Goal: Information Seeking & Learning: Learn about a topic

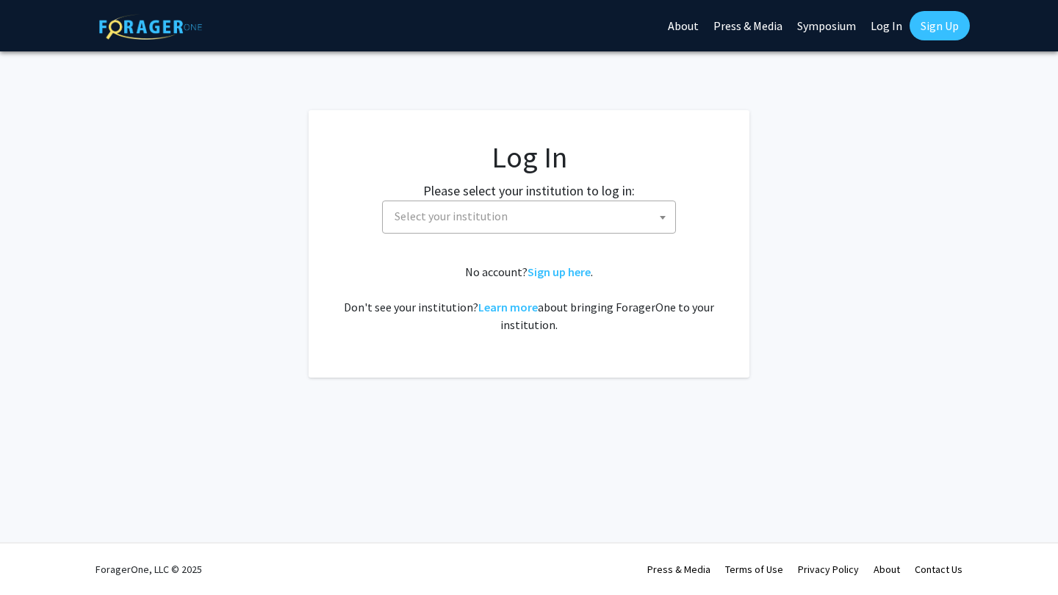
select select
click at [553, 224] on span "Select your institution" at bounding box center [532, 216] width 287 height 30
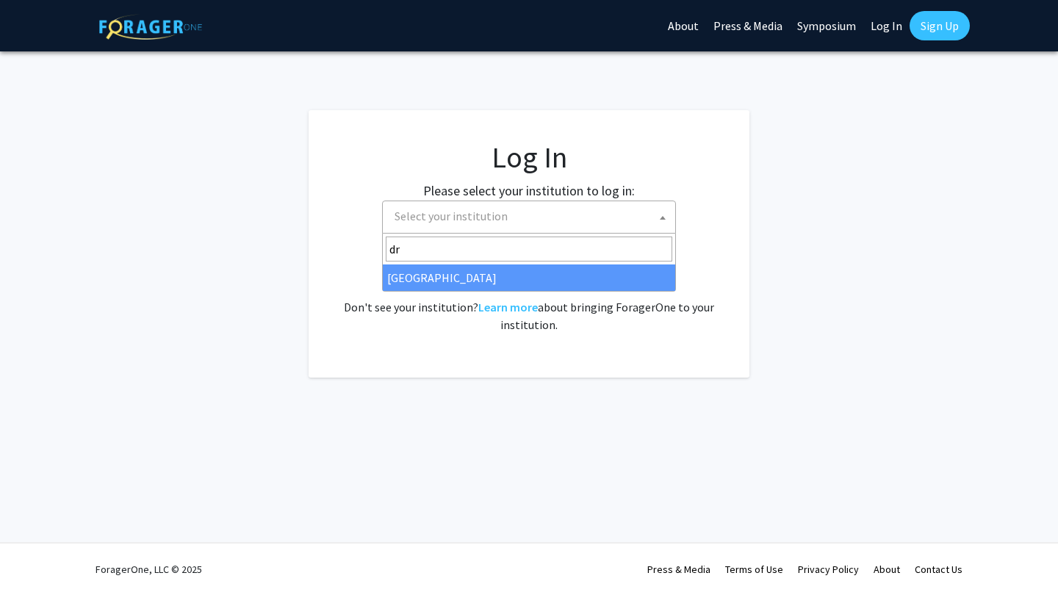
type input "dre"
select select "6"
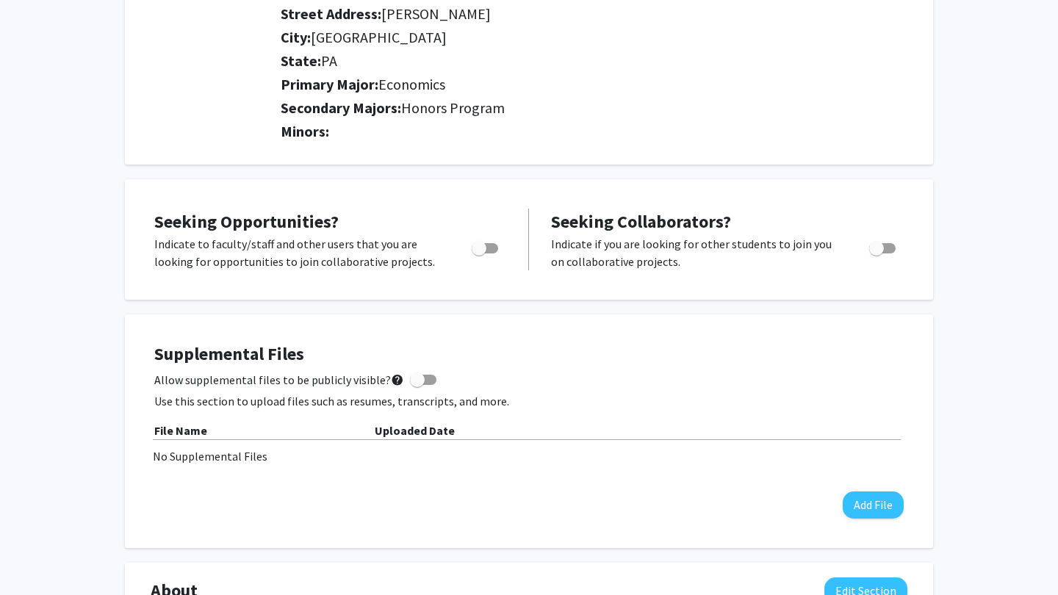
scroll to position [334, 0]
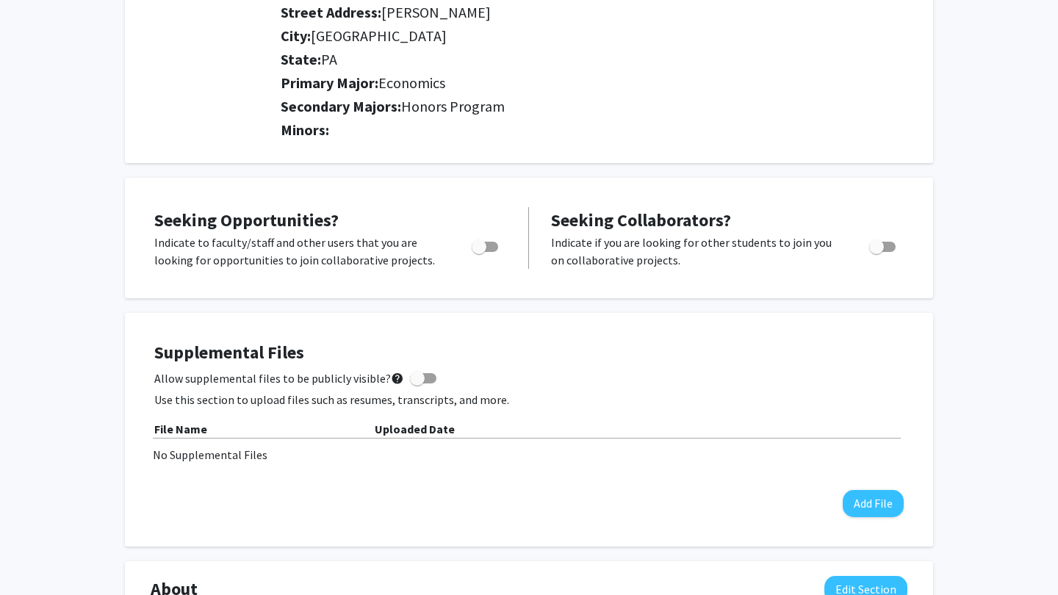
click at [482, 246] on span "Toggle" at bounding box center [479, 247] width 15 height 15
click at [479, 252] on input "Are you actively seeking opportunities?" at bounding box center [478, 252] width 1 height 1
checkbox input "true"
click at [889, 251] on span "Toggle" at bounding box center [882, 247] width 26 height 10
click at [877, 252] on input "Would you like to receive other student requests to work with you?" at bounding box center [876, 252] width 1 height 1
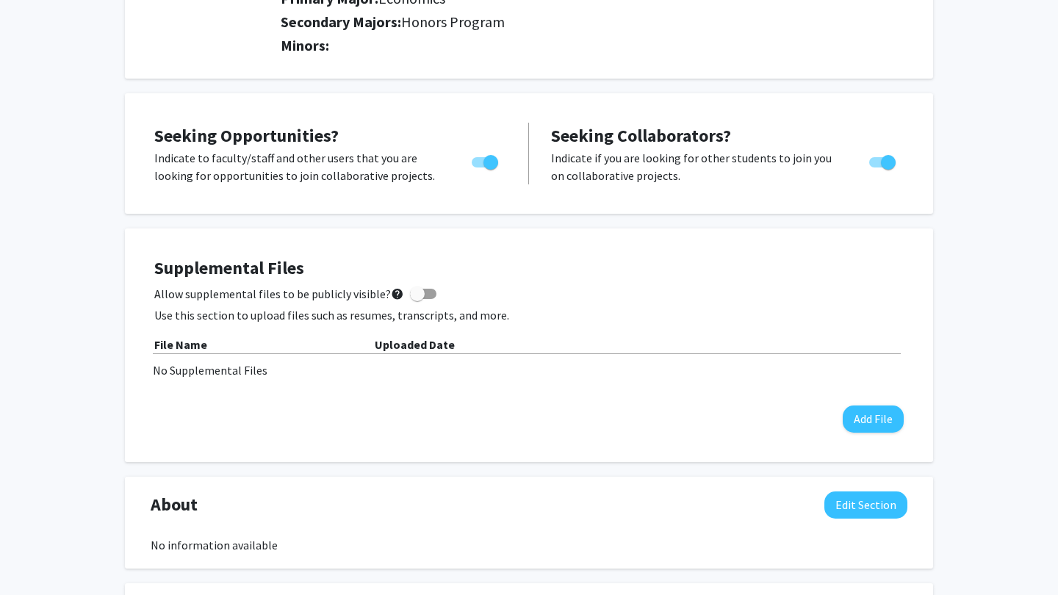
scroll to position [422, 0]
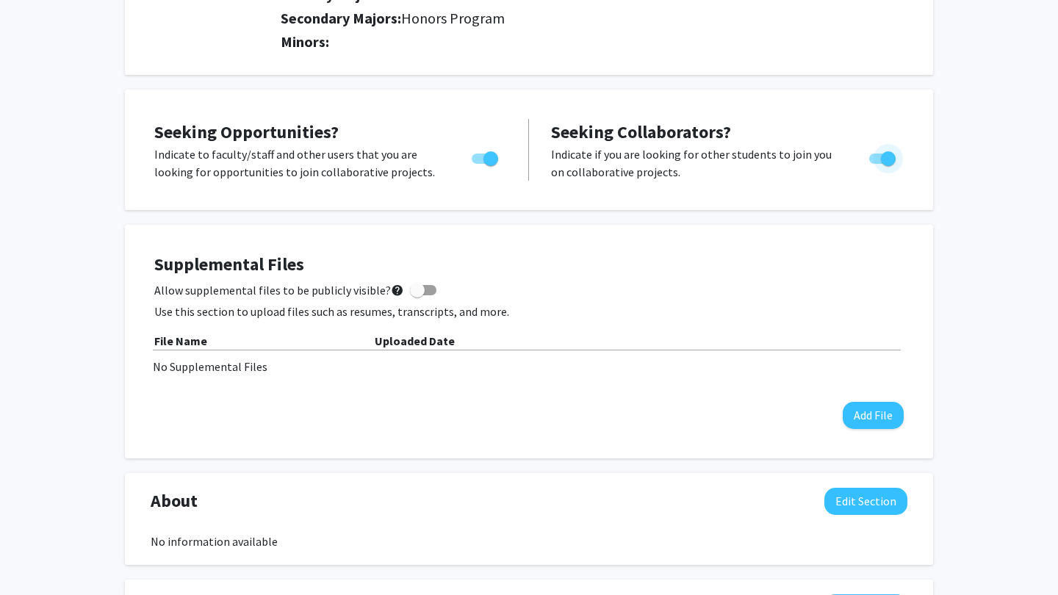
click at [887, 164] on span "Toggle" at bounding box center [888, 158] width 15 height 15
click at [877, 164] on input "Would you like to receive other student requests to work with you?" at bounding box center [876, 164] width 1 height 1
checkbox input "false"
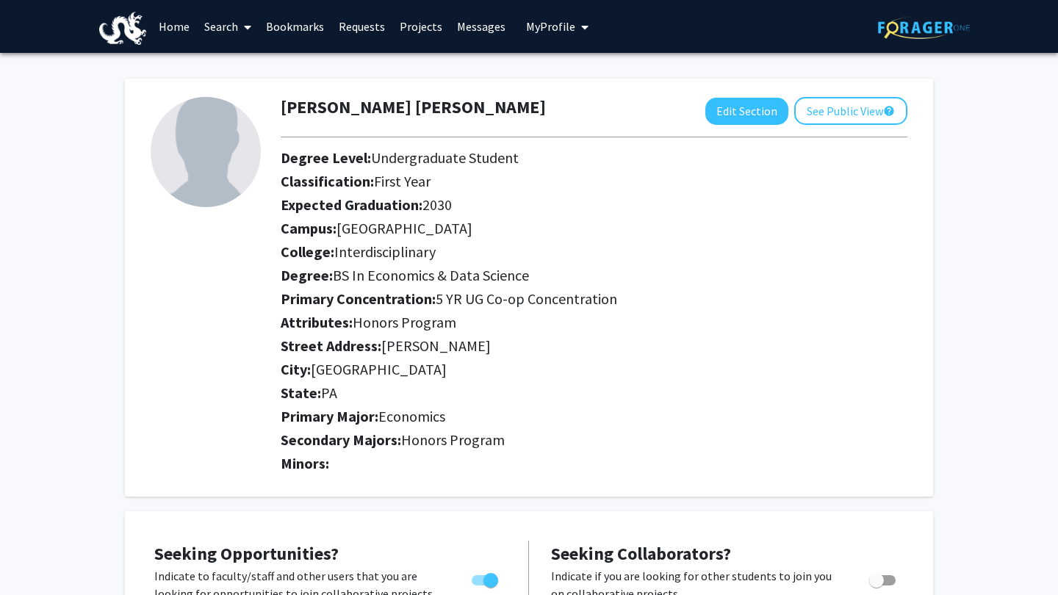
scroll to position [0, 0]
click at [425, 32] on link "Projects" at bounding box center [420, 26] width 57 height 51
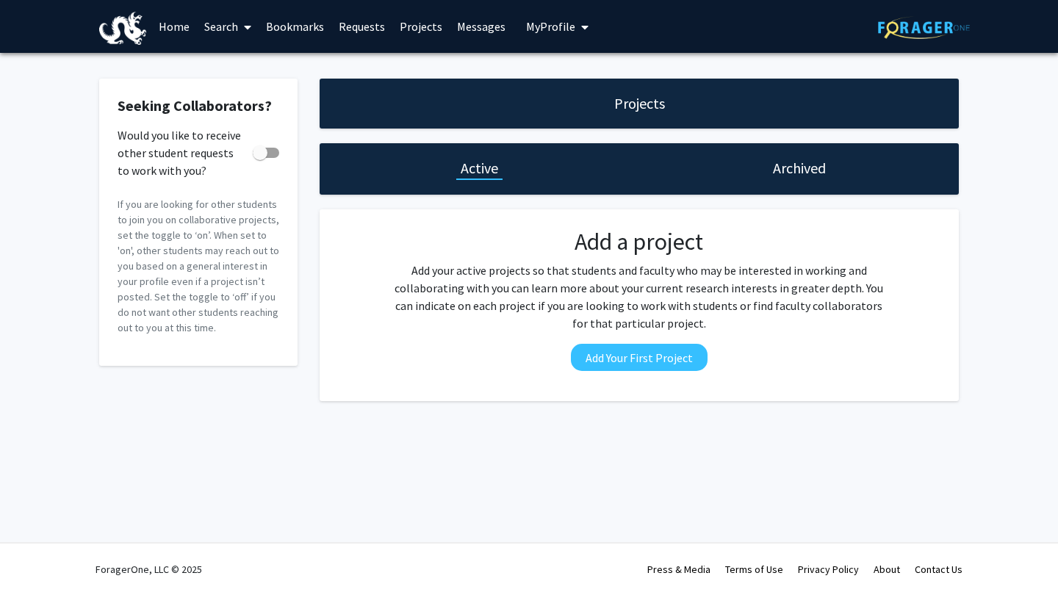
click at [224, 24] on link "Search" at bounding box center [228, 26] width 62 height 51
click at [233, 52] on link "Search" at bounding box center [228, 26] width 62 height 51
click at [224, 37] on link "Search" at bounding box center [228, 26] width 62 height 51
click at [234, 62] on span "Faculty/Staff" at bounding box center [251, 67] width 108 height 29
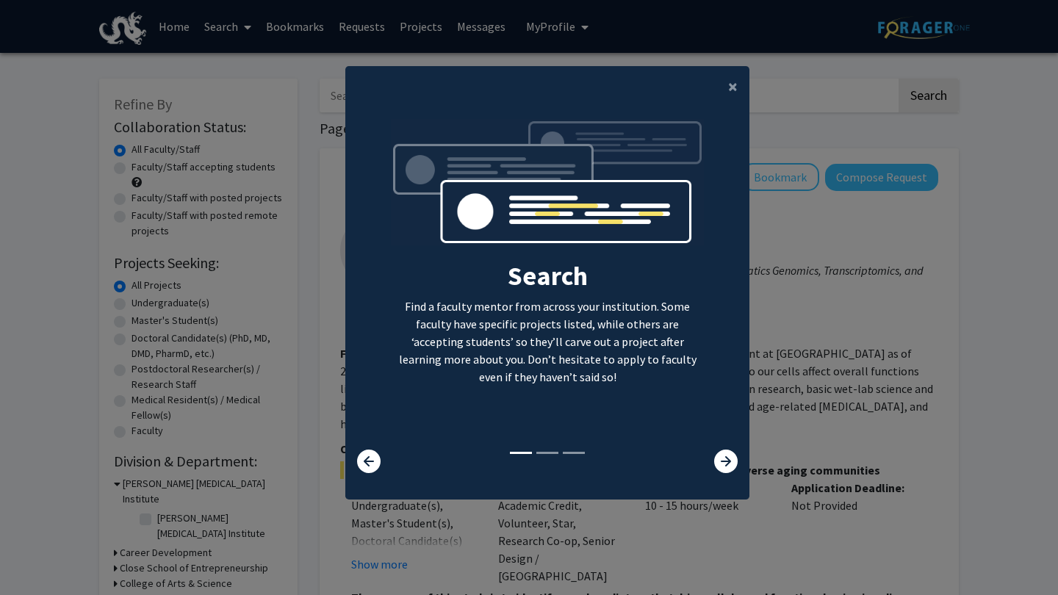
scroll to position [15, 0]
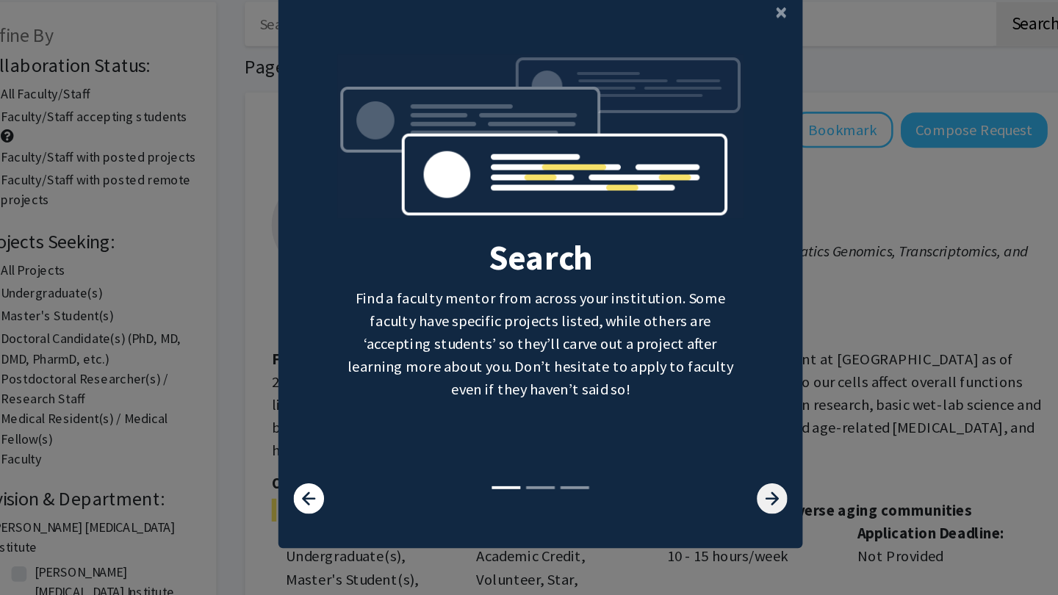
click at [714, 450] on icon at bounding box center [726, 462] width 24 height 24
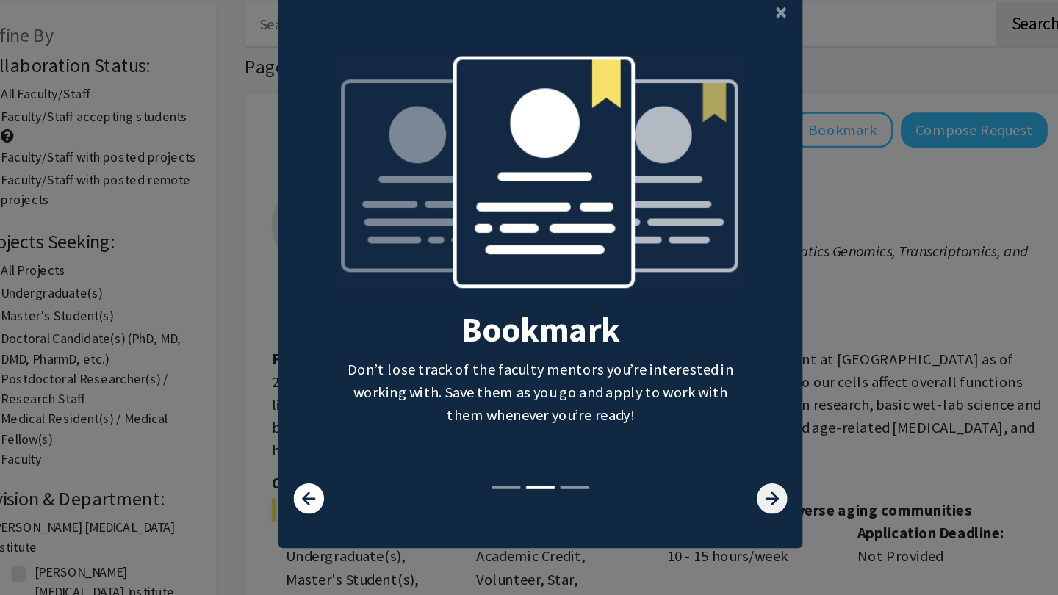
click at [714, 450] on icon at bounding box center [726, 462] width 24 height 24
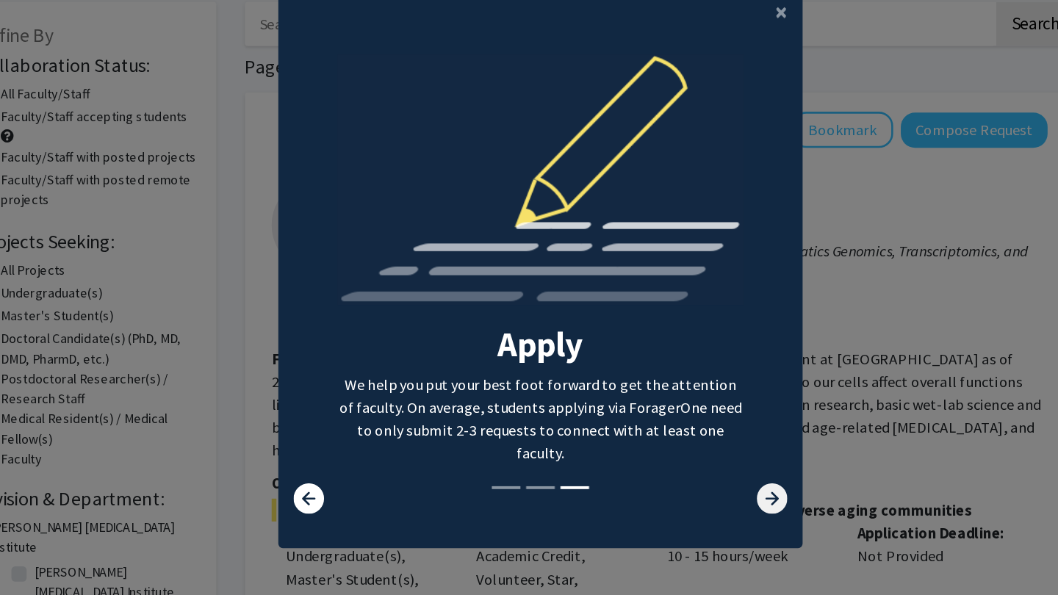
click at [714, 450] on icon at bounding box center [726, 462] width 24 height 24
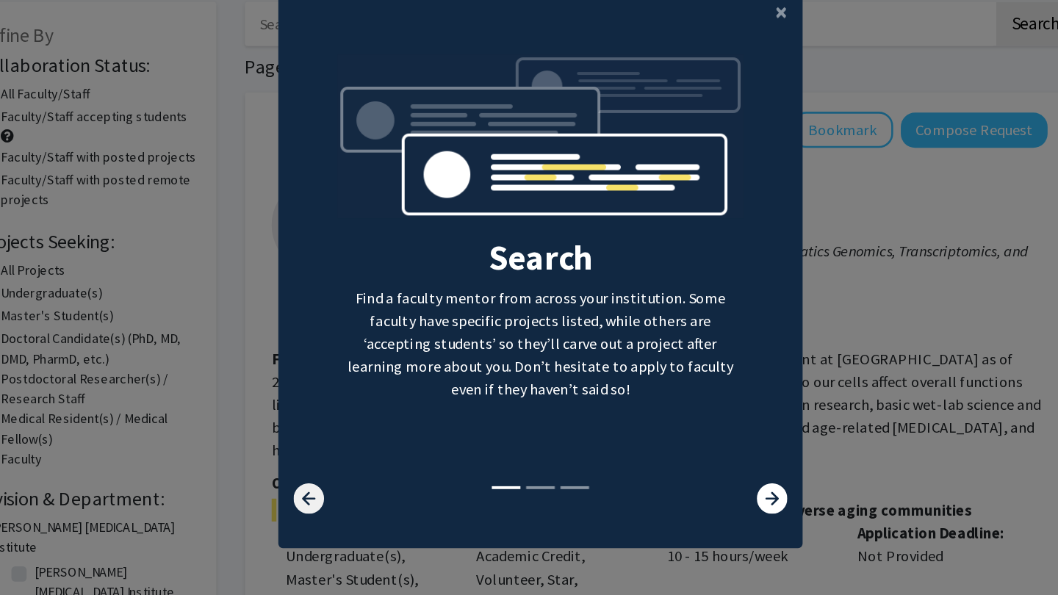
click at [357, 450] on icon at bounding box center [369, 462] width 24 height 24
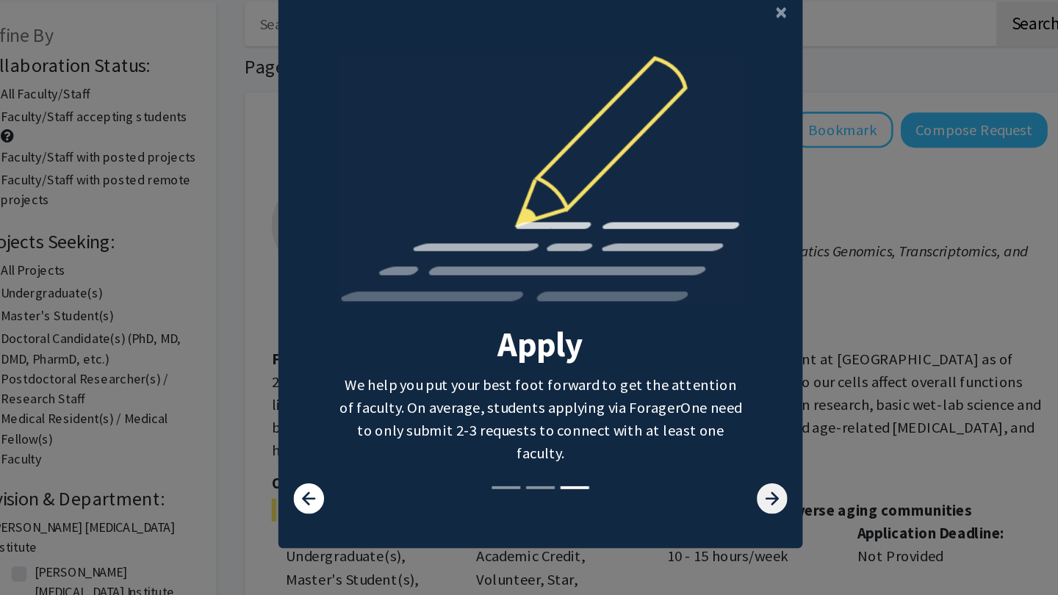
click at [714, 450] on icon at bounding box center [726, 462] width 24 height 24
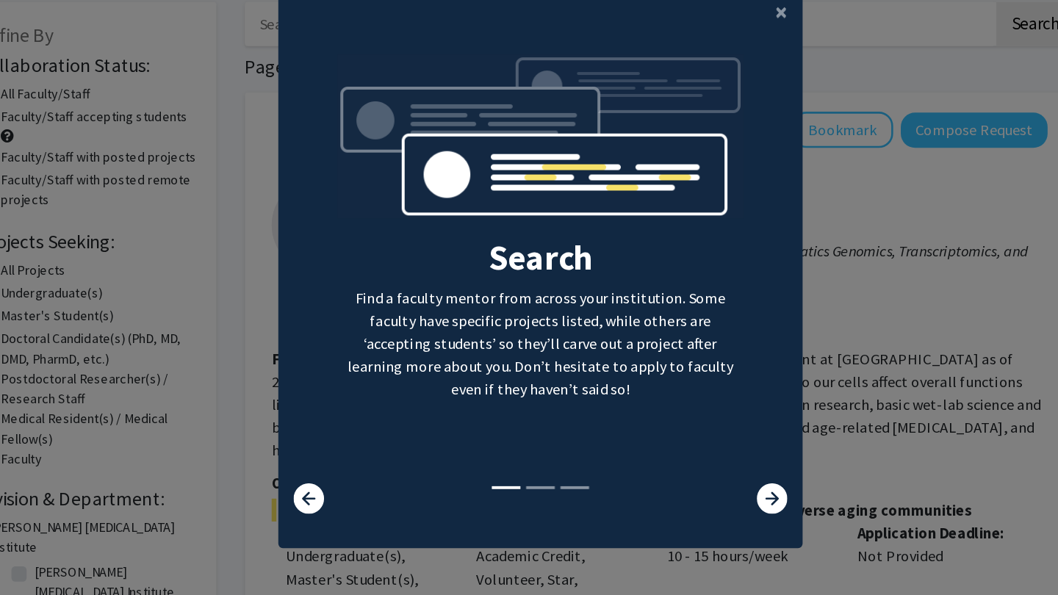
click at [672, 326] on modal-container "× Search Find a faculty mentor from across your institution. Some faculty have …" at bounding box center [529, 297] width 1058 height 595
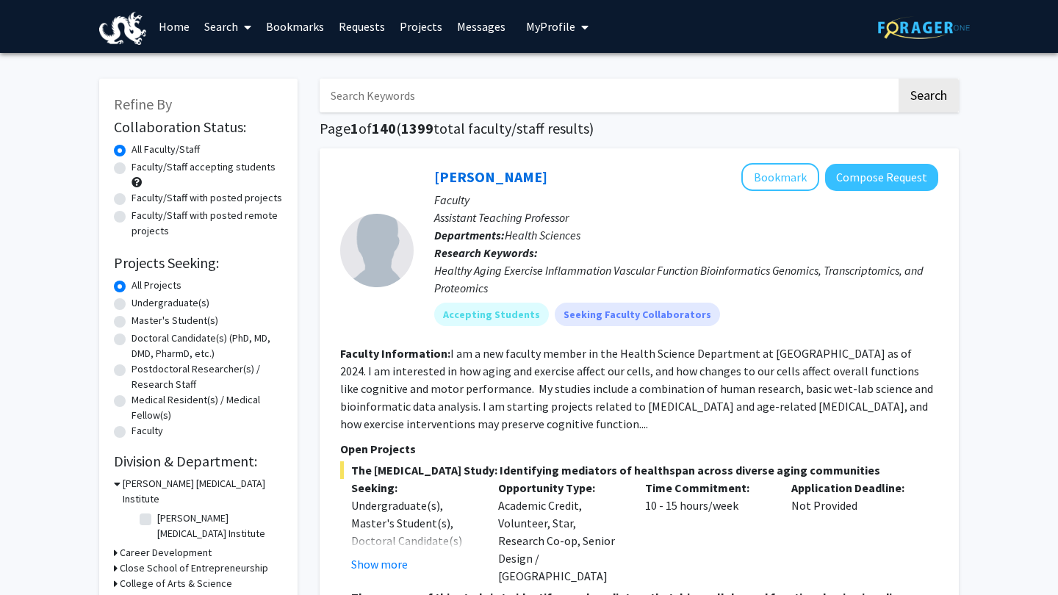
scroll to position [0, 0]
click at [132, 170] on label "Faculty/Staff accepting students" at bounding box center [204, 166] width 144 height 15
click at [132, 169] on input "Faculty/Staff accepting students" at bounding box center [137, 164] width 10 height 10
radio input "true"
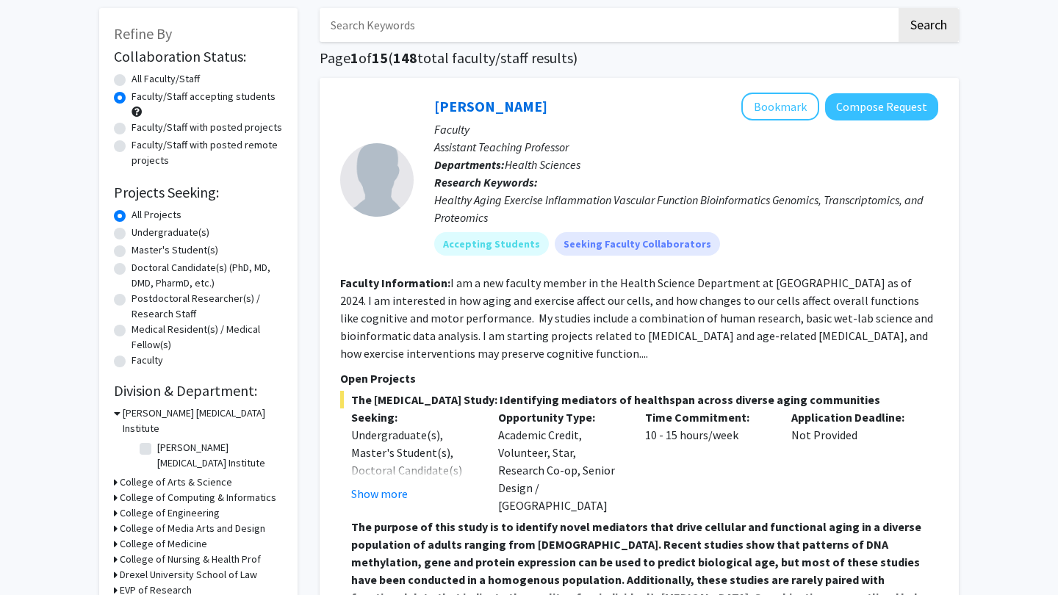
scroll to position [70, 0]
click at [193, 234] on label "Undergraduate(s)" at bounding box center [171, 233] width 78 height 15
click at [141, 234] on input "Undergraduate(s)" at bounding box center [137, 231] width 10 height 10
radio input "true"
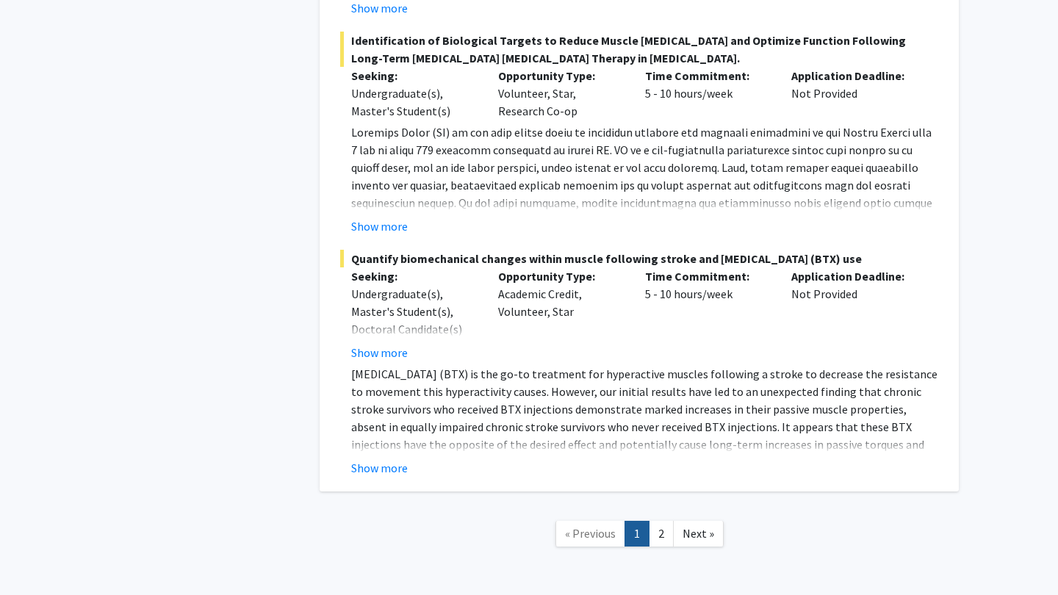
scroll to position [6473, 0]
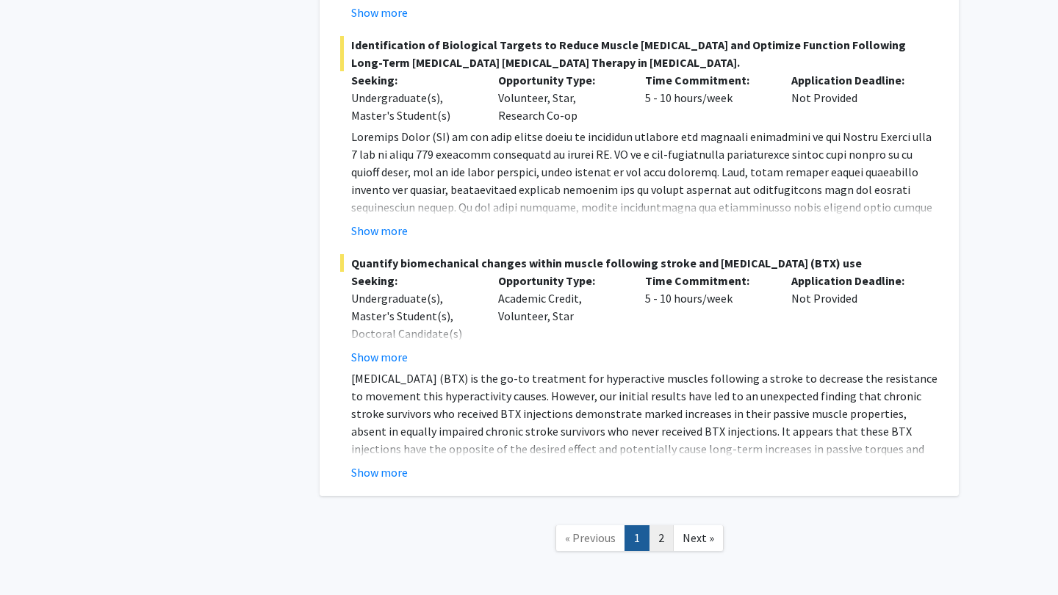
click at [661, 525] on link "2" at bounding box center [661, 538] width 25 height 26
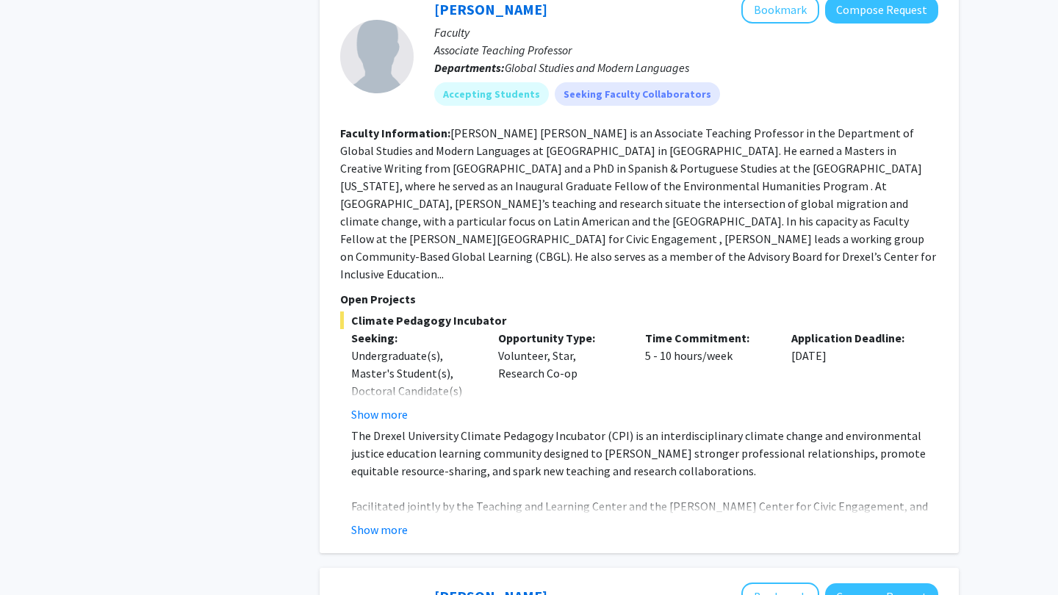
scroll to position [1114, 0]
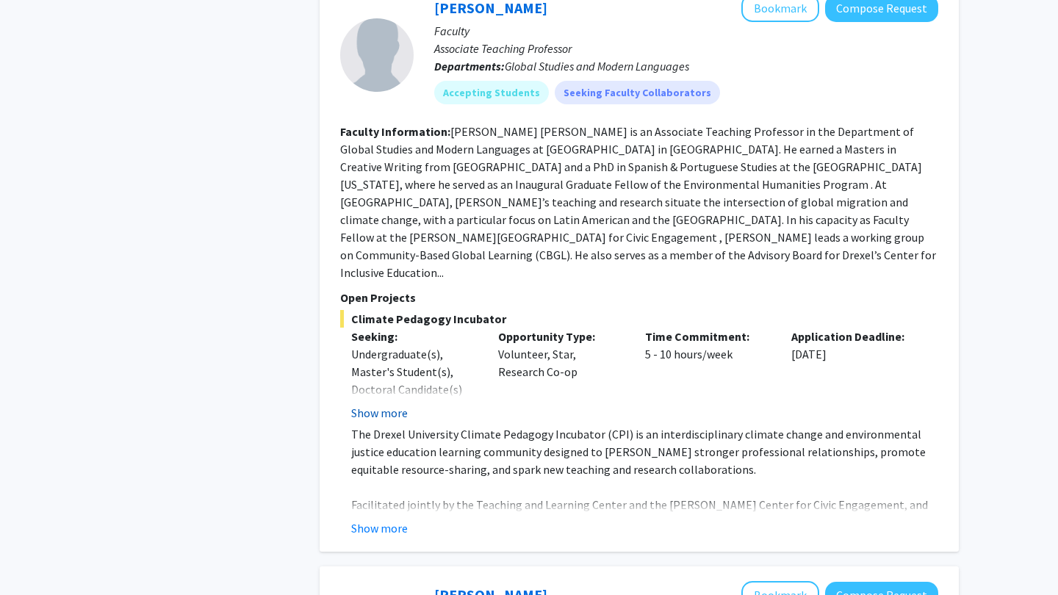
click at [398, 404] on button "Show more" at bounding box center [379, 413] width 57 height 18
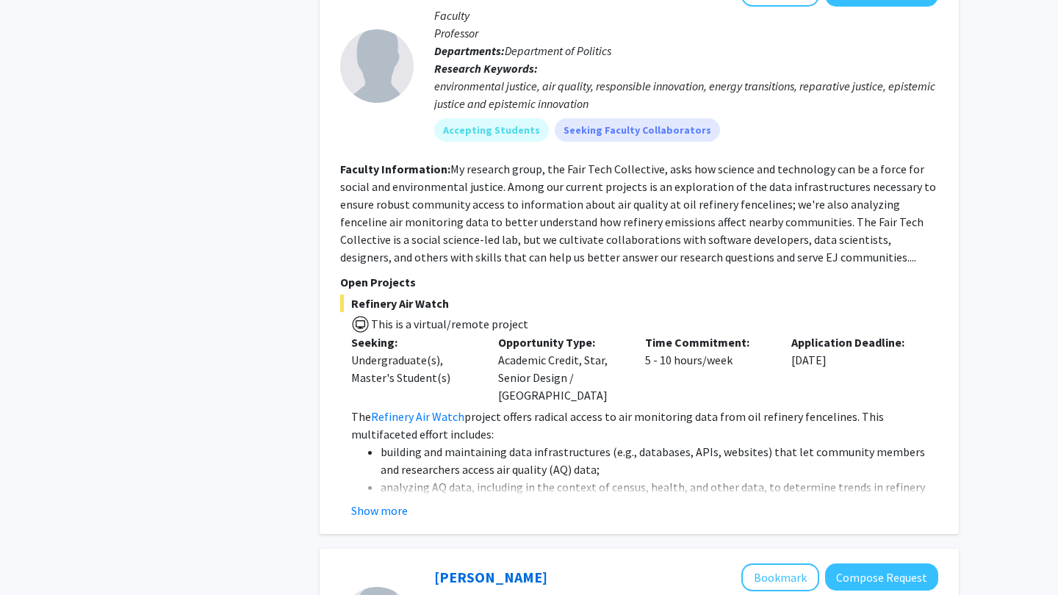
scroll to position [2775, 0]
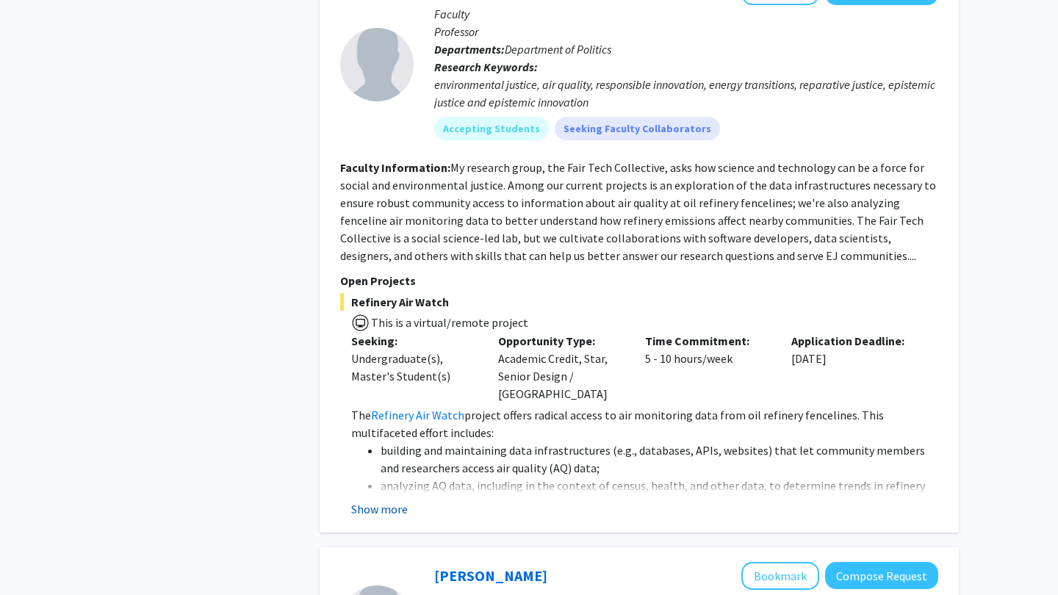
click at [402, 500] on button "Show more" at bounding box center [379, 509] width 57 height 18
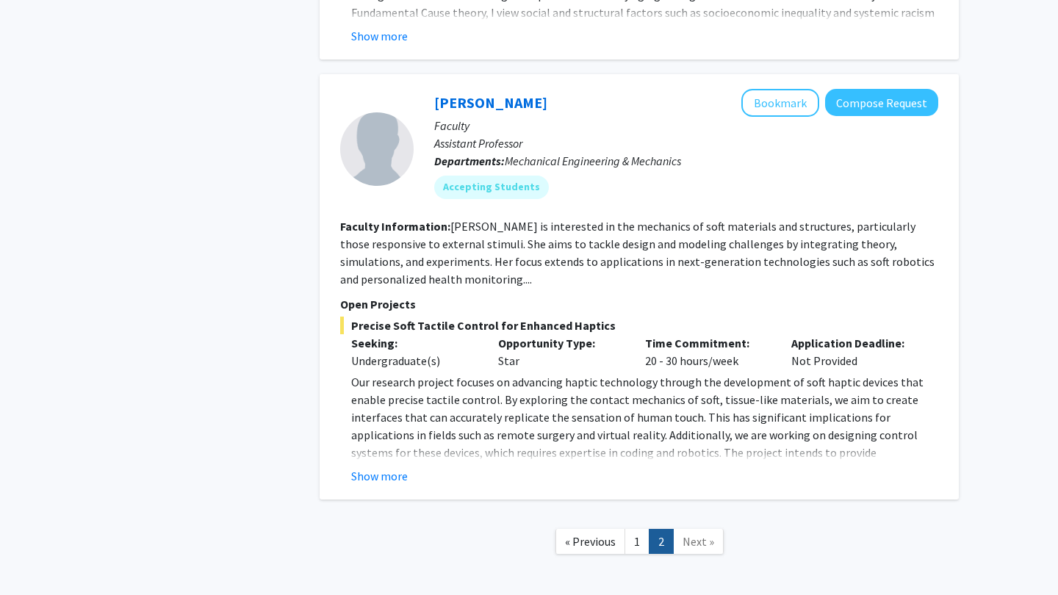
scroll to position [4462, 0]
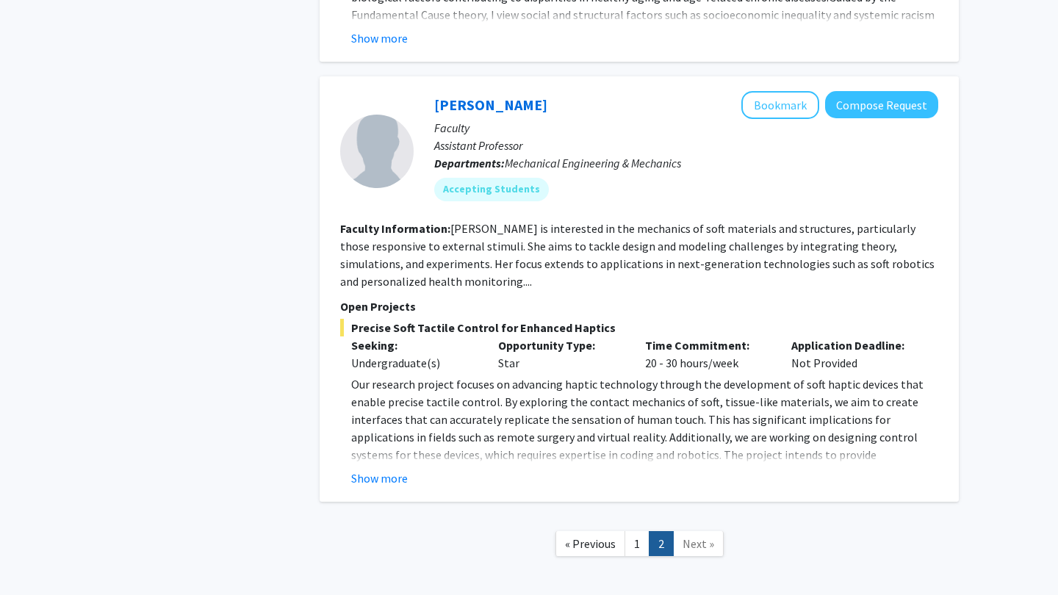
click at [686, 536] on span "Next »" at bounding box center [699, 543] width 32 height 15
click at [636, 531] on link "1" at bounding box center [637, 544] width 25 height 26
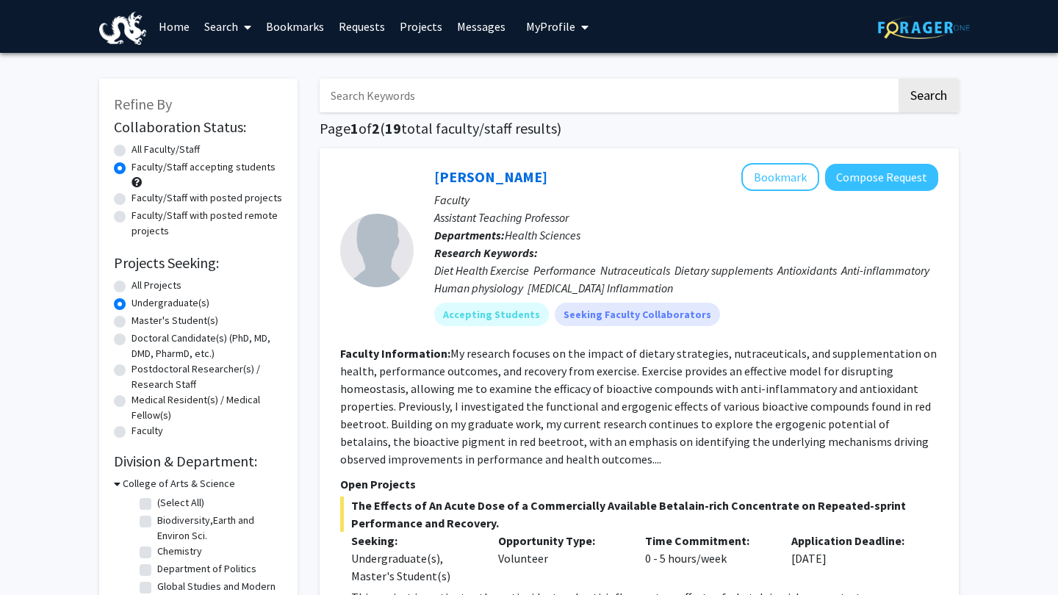
click at [162, 287] on label "All Projects" at bounding box center [157, 285] width 50 height 15
click at [141, 287] on input "All Projects" at bounding box center [137, 283] width 10 height 10
radio input "true"
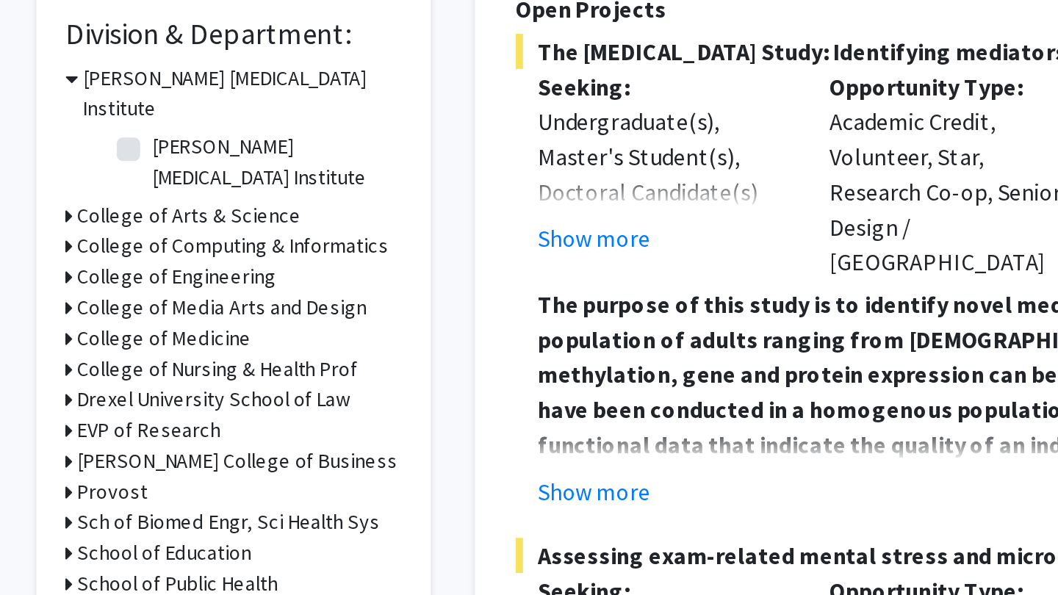
scroll to position [152, 0]
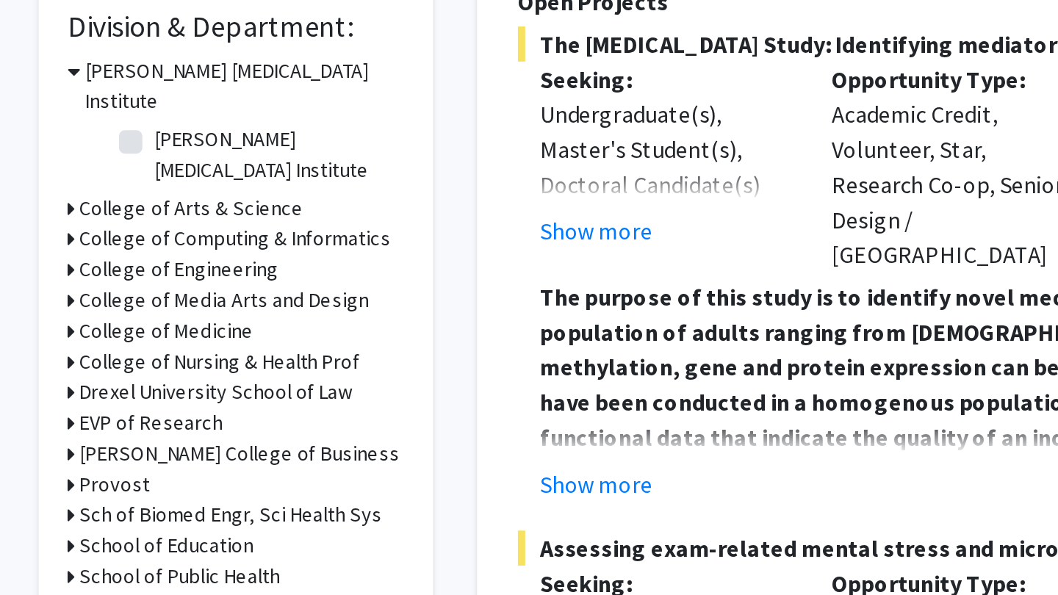
click at [120, 517] on h3 "Lebow College of Business" at bounding box center [200, 524] width 161 height 15
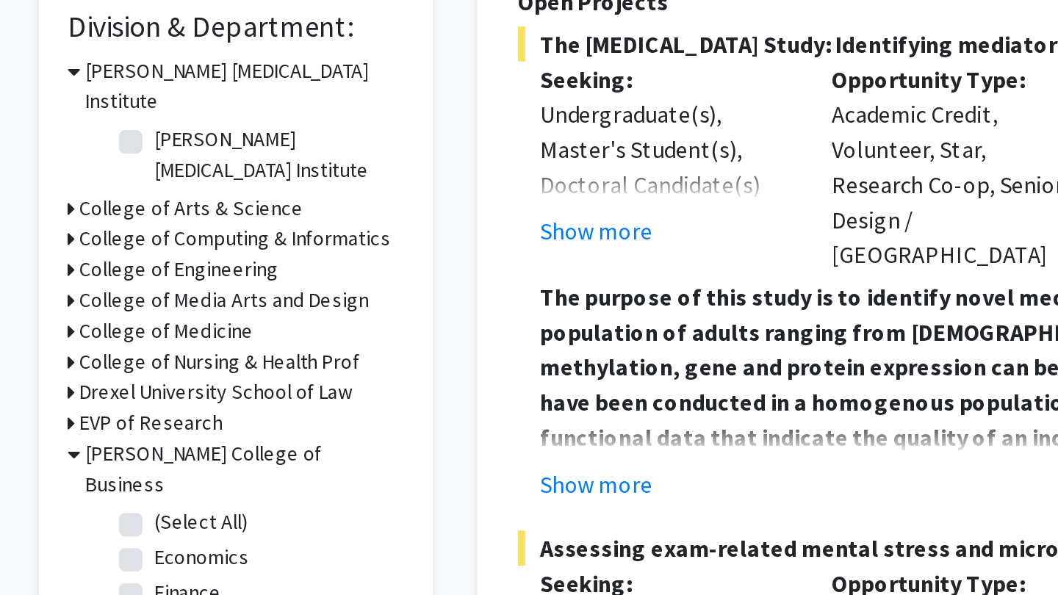
click at [157, 551] on label "(Select All)" at bounding box center [180, 558] width 47 height 15
click at [157, 551] on input "(Select All)" at bounding box center [162, 556] width 10 height 10
checkbox input "true"
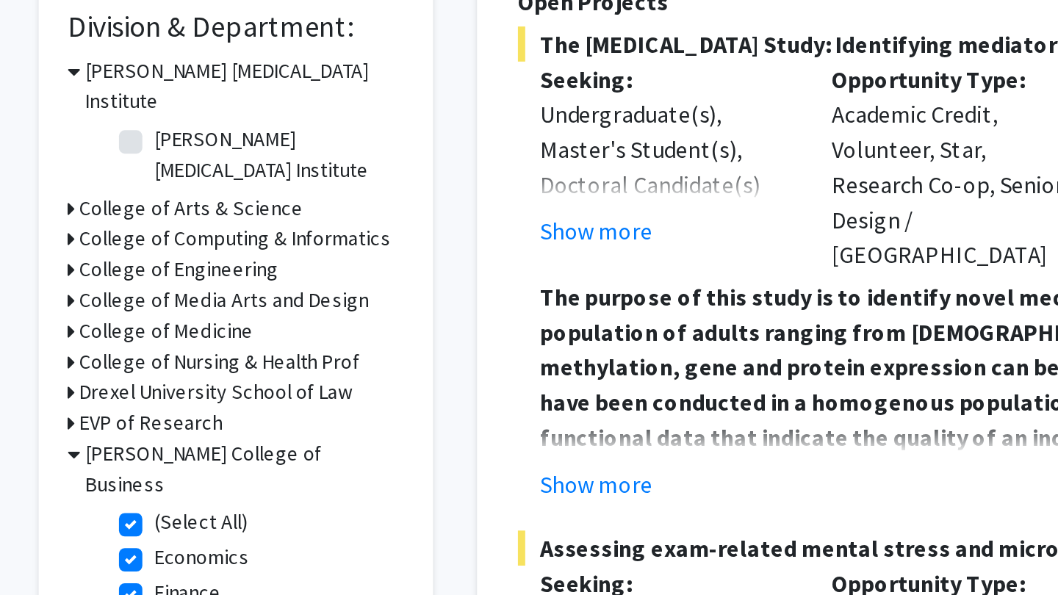
checkbox input "true"
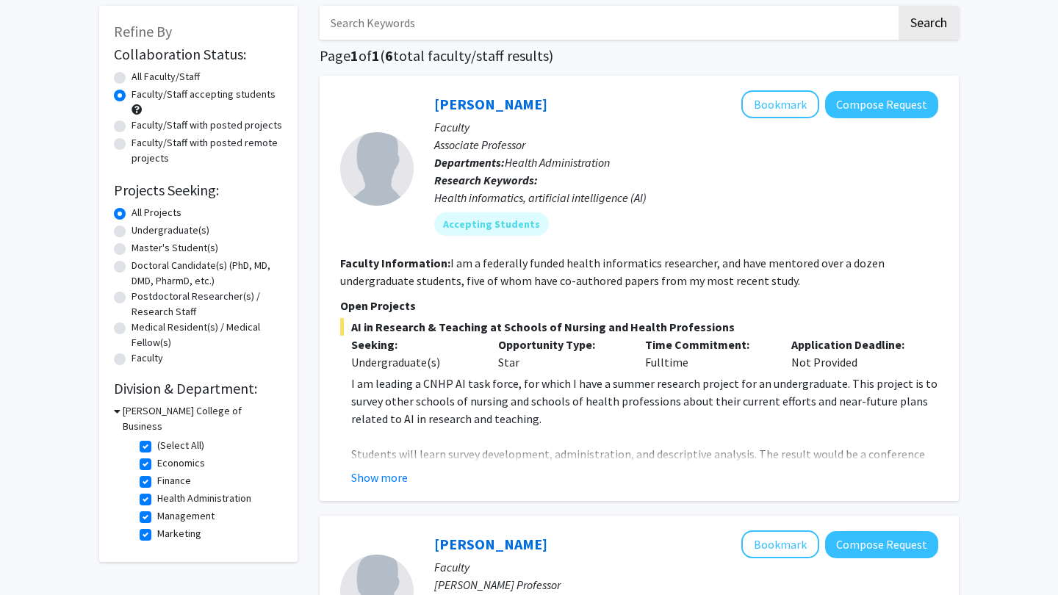
scroll to position [71, 0]
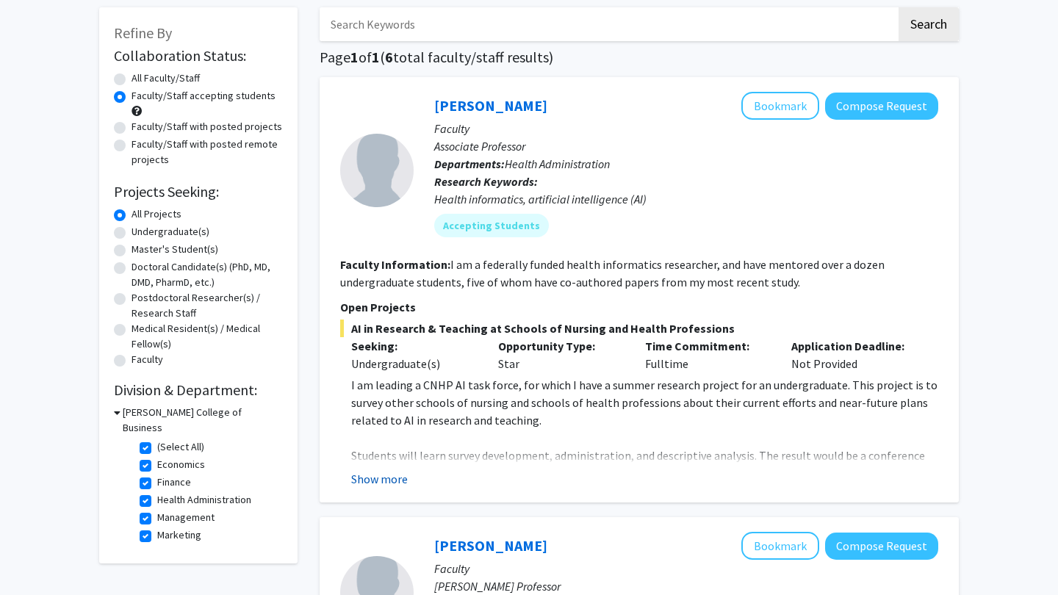
click at [383, 475] on button "Show more" at bounding box center [379, 479] width 57 height 18
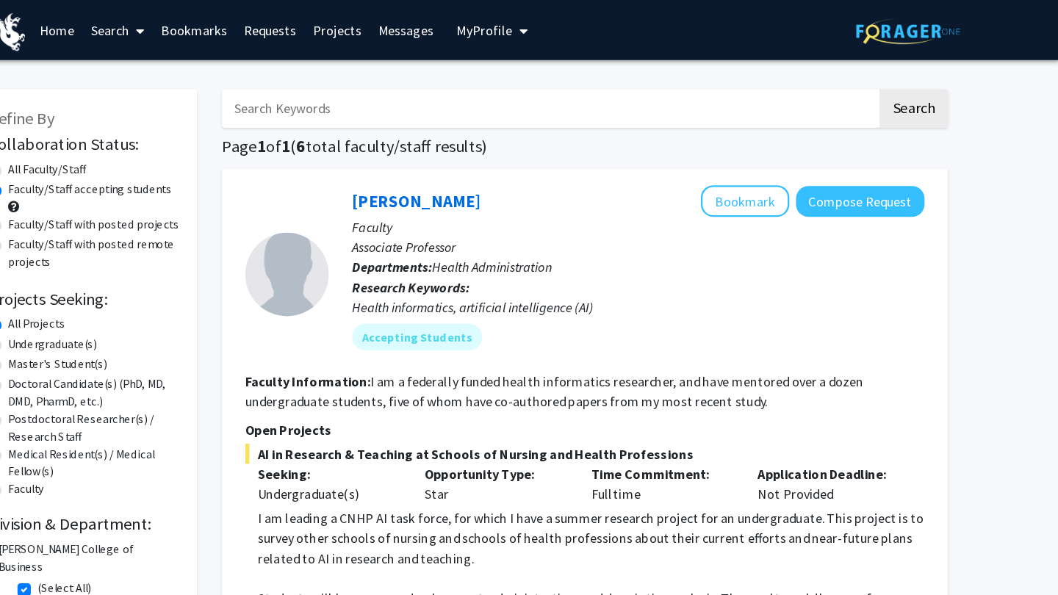
scroll to position [0, 0]
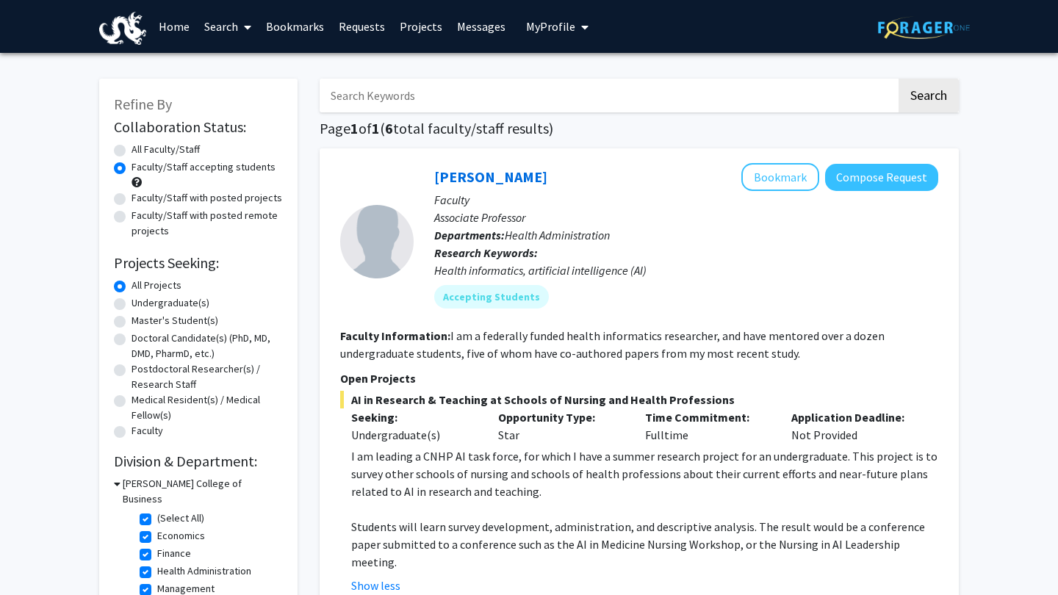
click at [182, 306] on label "Undergraduate(s)" at bounding box center [171, 302] width 78 height 15
click at [141, 305] on input "Undergraduate(s)" at bounding box center [137, 300] width 10 height 10
radio input "true"
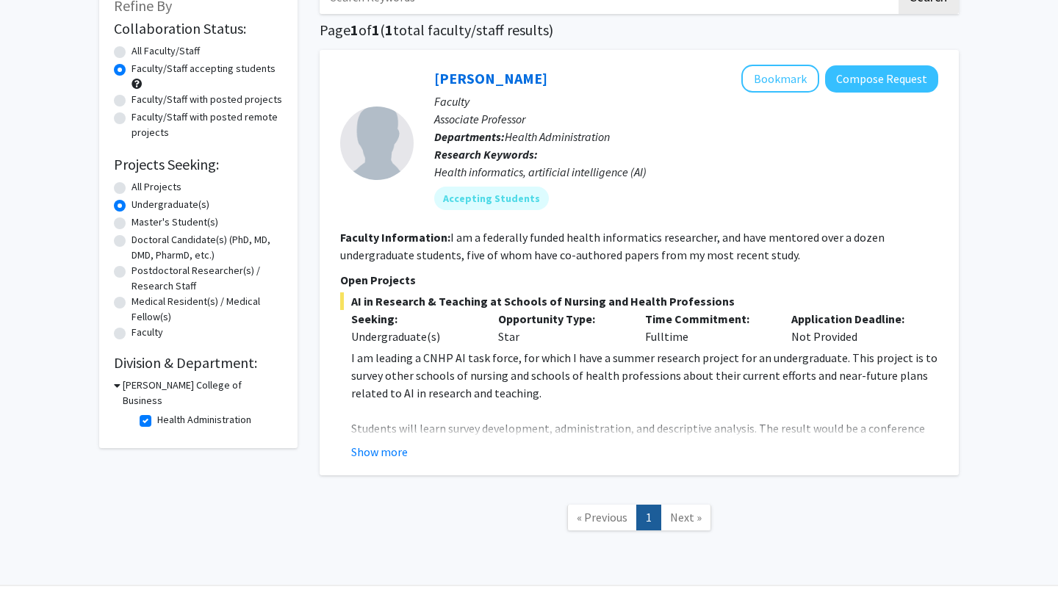
scroll to position [97, 0]
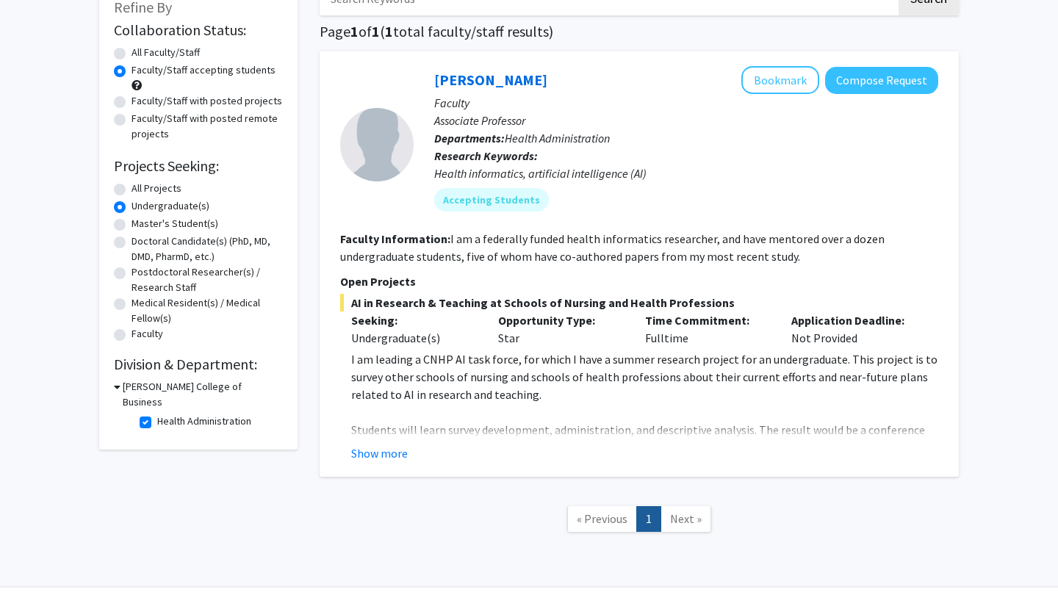
click at [167, 187] on label "All Projects" at bounding box center [157, 188] width 50 height 15
click at [141, 187] on input "All Projects" at bounding box center [137, 186] width 10 height 10
radio input "true"
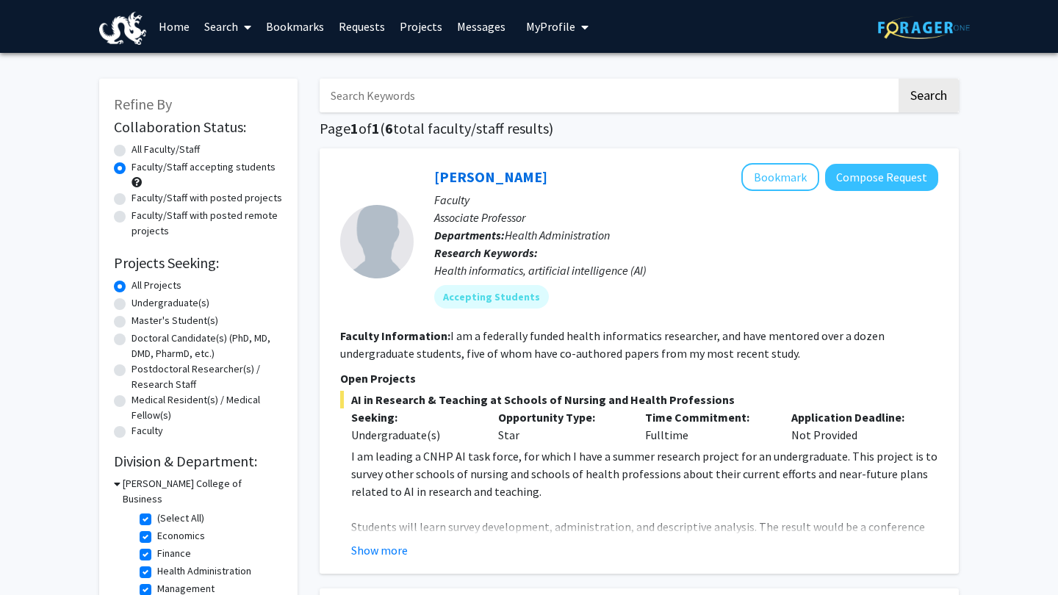
click at [166, 152] on label "All Faculty/Staff" at bounding box center [166, 149] width 68 height 15
click at [141, 151] on input "All Faculty/Staff" at bounding box center [137, 147] width 10 height 10
radio input "true"
click at [178, 159] on div "All Faculty/Staff" at bounding box center [198, 151] width 169 height 18
click at [181, 173] on label "Faculty/Staff accepting students" at bounding box center [204, 166] width 144 height 15
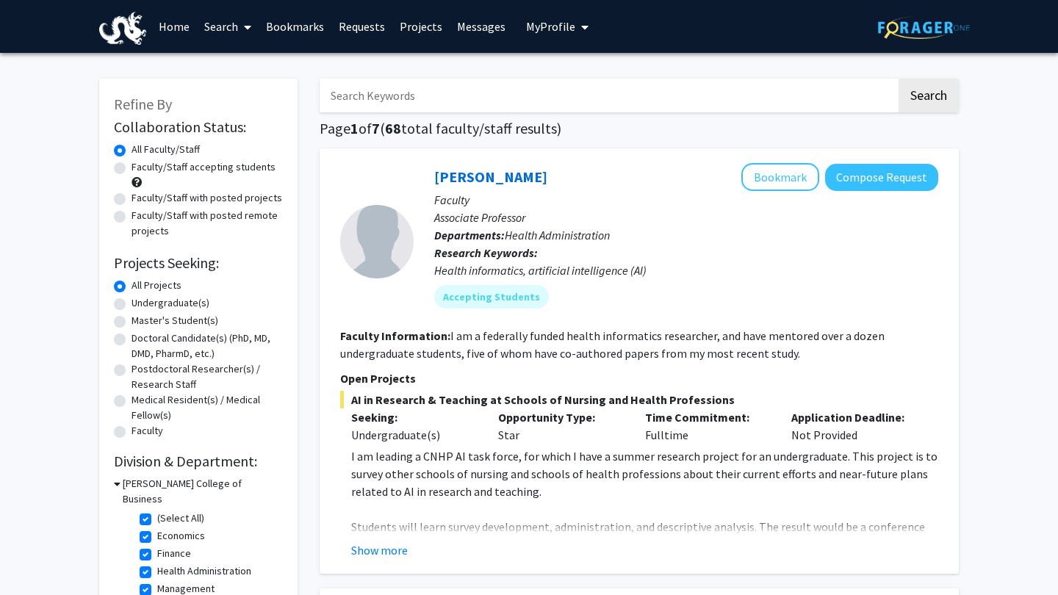
click at [141, 169] on input "Faculty/Staff accepting students" at bounding box center [137, 164] width 10 height 10
radio input "true"
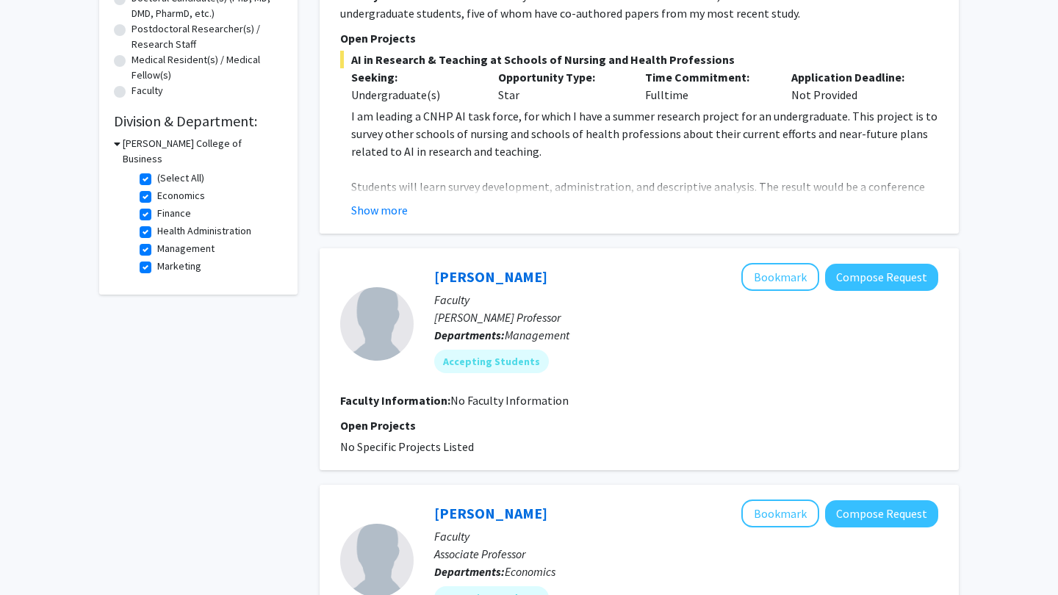
scroll to position [337, 0]
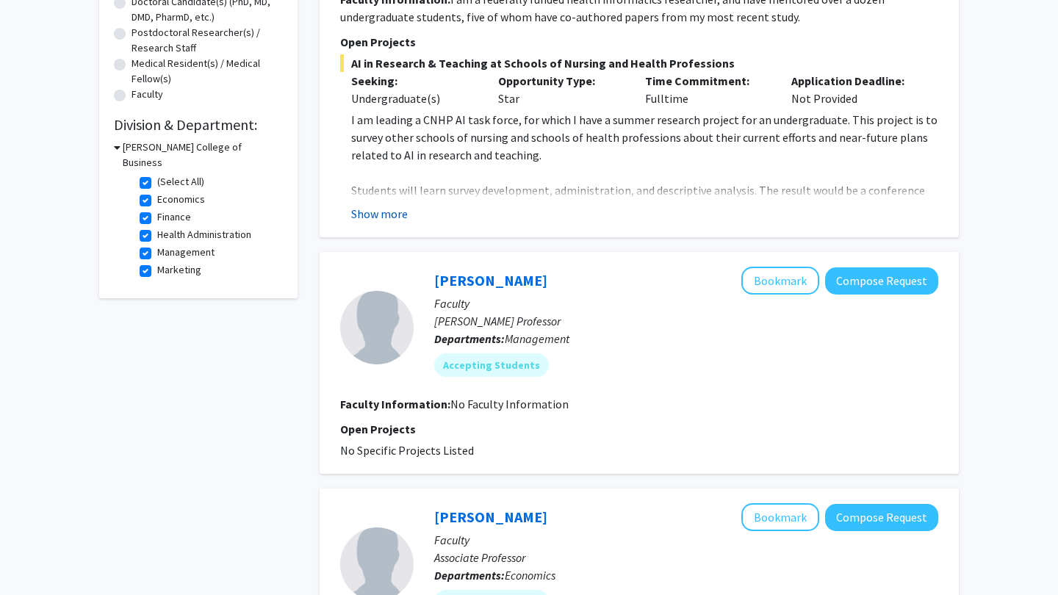
click at [406, 223] on button "Show more" at bounding box center [379, 214] width 57 height 18
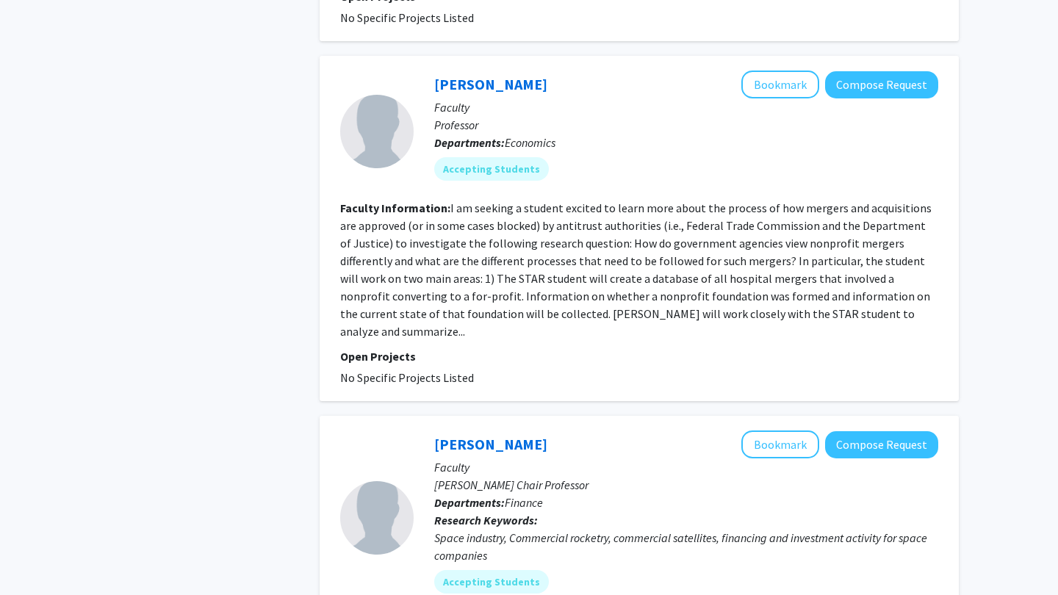
scroll to position [1150, 0]
